Goal: Task Accomplishment & Management: Use online tool/utility

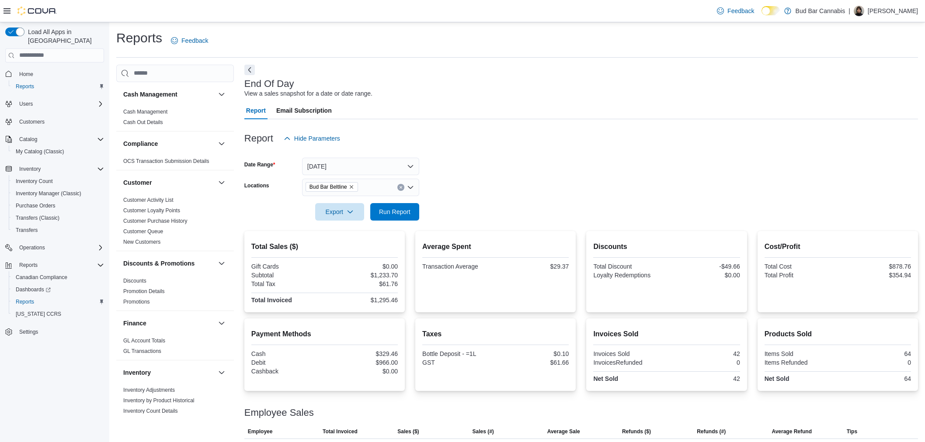
scroll to position [57, 0]
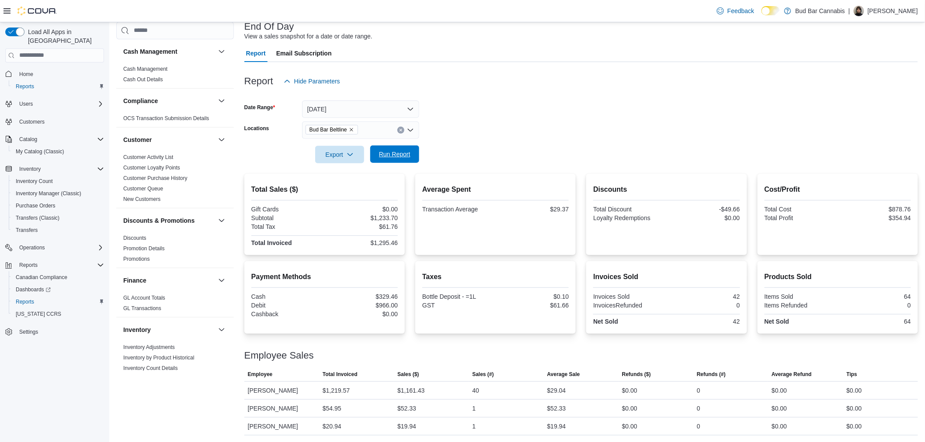
click at [384, 146] on span "Run Report" at bounding box center [395, 154] width 38 height 17
drag, startPoint x: 386, startPoint y: 156, endPoint x: 553, endPoint y: 188, distance: 170.5
click at [386, 156] on span "Run Report" at bounding box center [394, 153] width 31 height 9
click at [394, 152] on span "Run Report" at bounding box center [394, 153] width 31 height 9
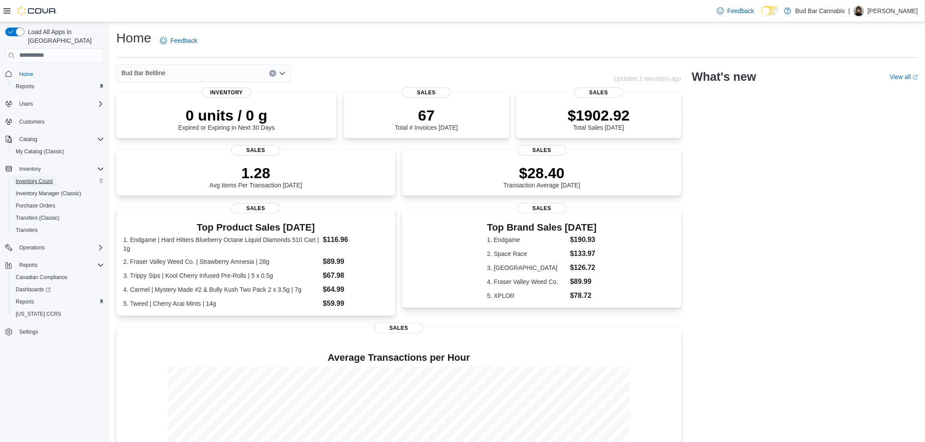
click at [38, 176] on span "Inventory Count" at bounding box center [34, 181] width 37 height 10
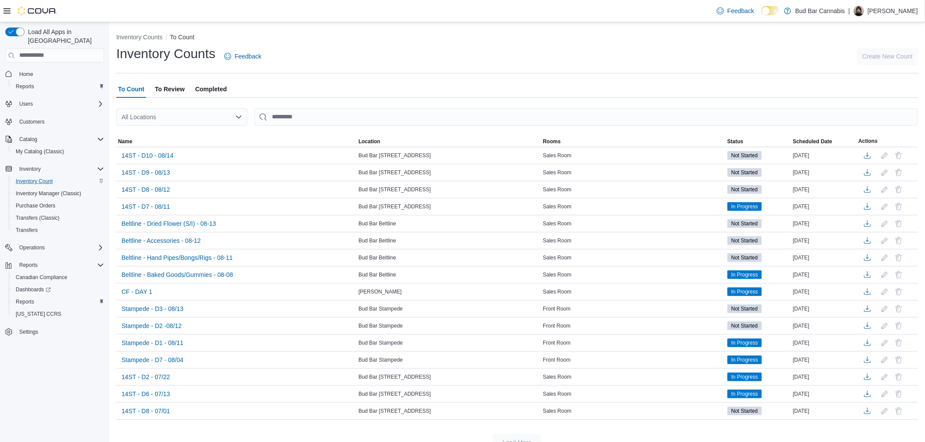
click at [232, 106] on div at bounding box center [517, 103] width 802 height 10
click at [226, 117] on div "All Locations" at bounding box center [181, 116] width 131 height 17
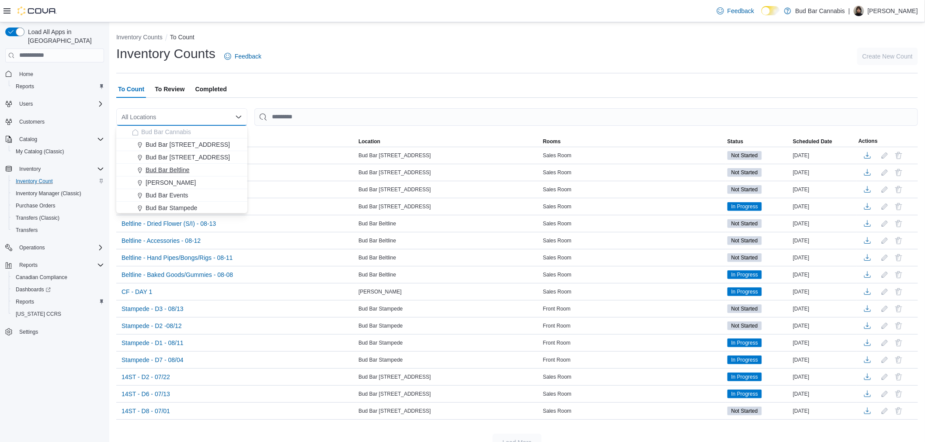
click at [210, 173] on div "Bud Bar Beltline" at bounding box center [187, 170] width 110 height 9
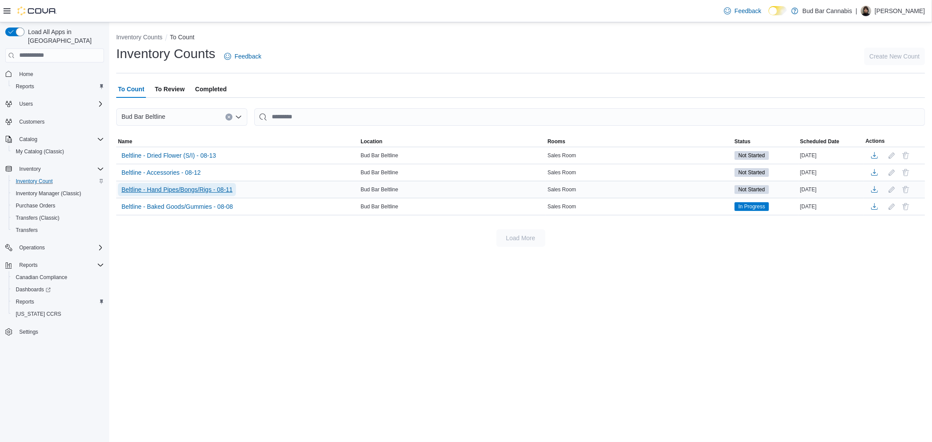
click at [199, 189] on span "Beltline - Hand Pipes/Bongs/Rigs - 08-11" at bounding box center [177, 189] width 111 height 9
click at [199, 191] on span "Beltline - Hand Pipes/Bongs/Rigs - 08-11" at bounding box center [177, 189] width 111 height 9
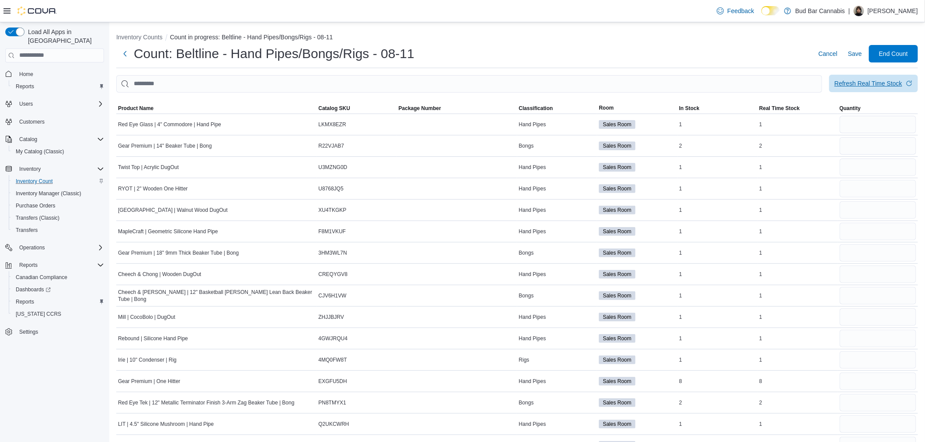
click at [869, 81] on div "Refresh Real Time Stock" at bounding box center [869, 83] width 68 height 9
click at [138, 110] on span "Product Name" at bounding box center [135, 108] width 35 height 7
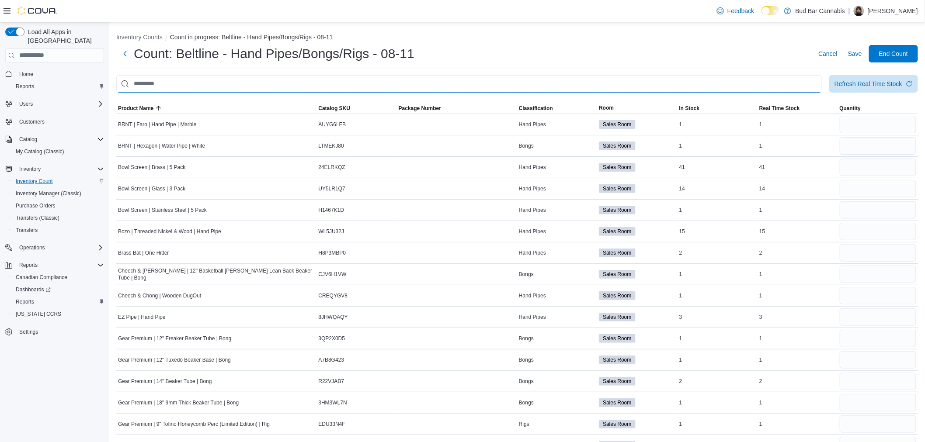
click at [468, 75] on input "This is a search bar. After typing your query, hit enter to filter the results …" at bounding box center [469, 83] width 706 height 17
